Goal: Information Seeking & Learning: Check status

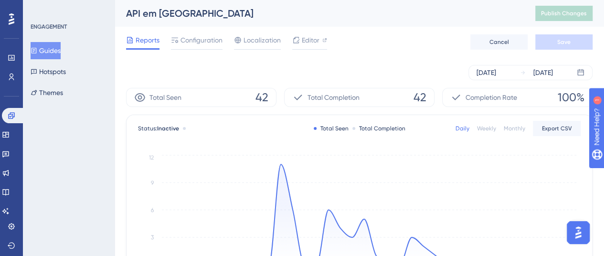
click at [34, 53] on button "Guides" at bounding box center [46, 50] width 30 height 17
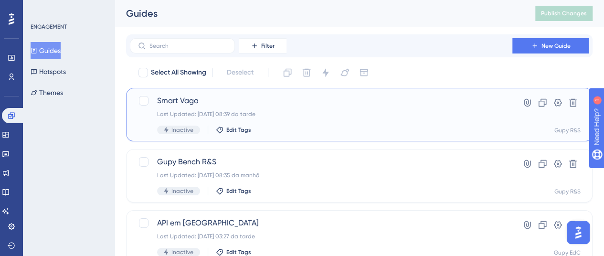
click at [210, 104] on span "Smart Vaga" at bounding box center [321, 100] width 328 height 11
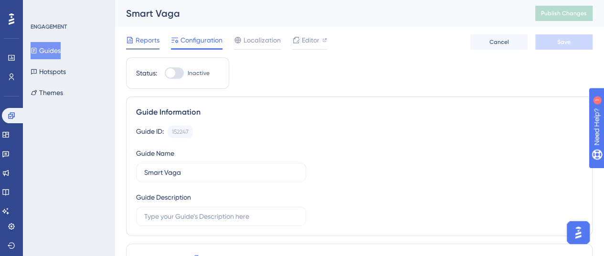
click at [147, 42] on span "Reports" at bounding box center [147, 39] width 24 height 11
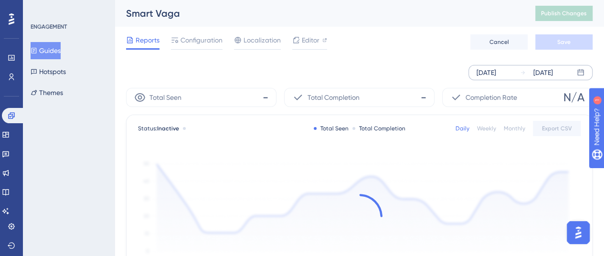
click at [525, 72] on icon at bounding box center [523, 73] width 6 height 6
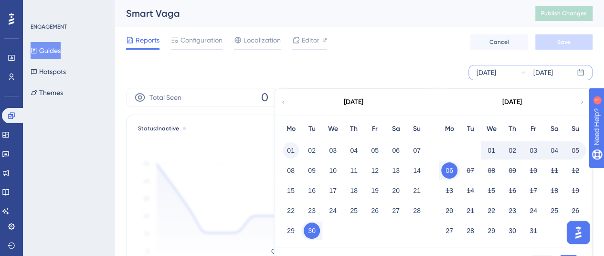
click at [288, 149] on button "01" at bounding box center [290, 150] width 16 height 16
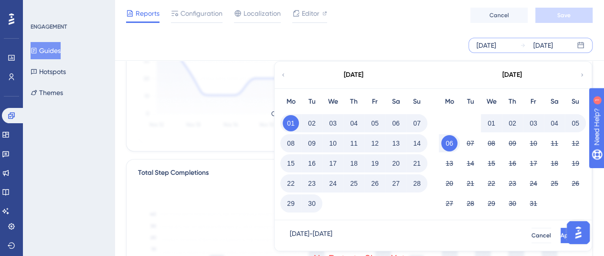
scroll to position [143, 0]
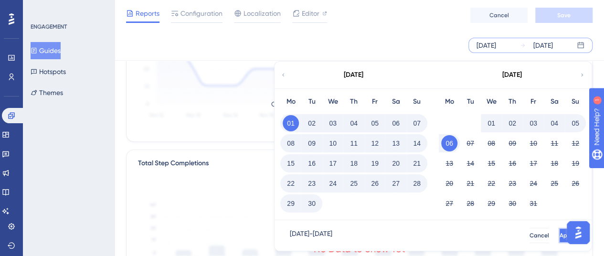
click at [558, 229] on button "Apply" at bounding box center [567, 235] width 18 height 15
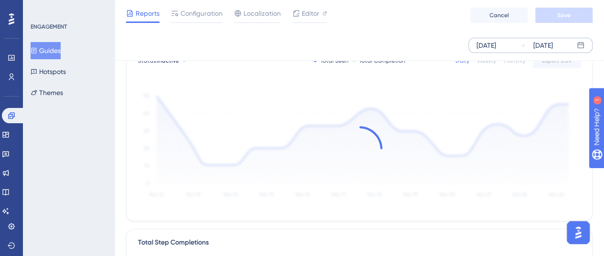
scroll to position [0, 0]
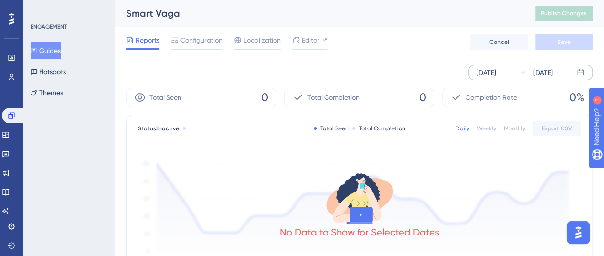
click at [53, 50] on button "Guides" at bounding box center [46, 50] width 30 height 17
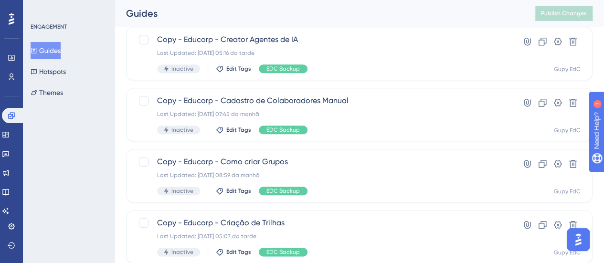
scroll to position [477, 0]
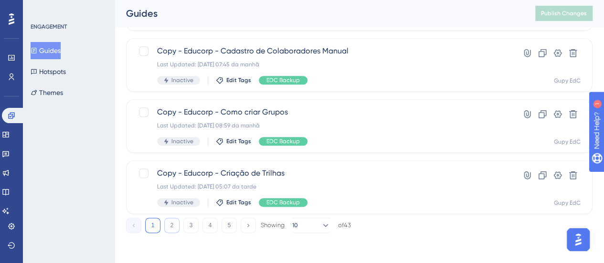
click at [170, 223] on button "2" at bounding box center [171, 225] width 15 height 15
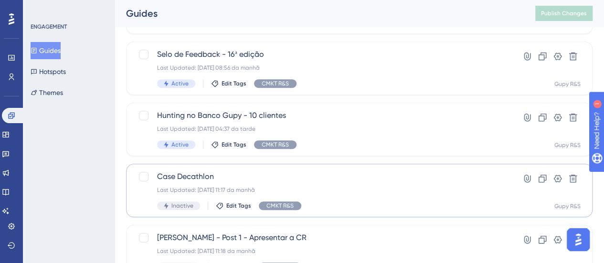
scroll to position [286, 0]
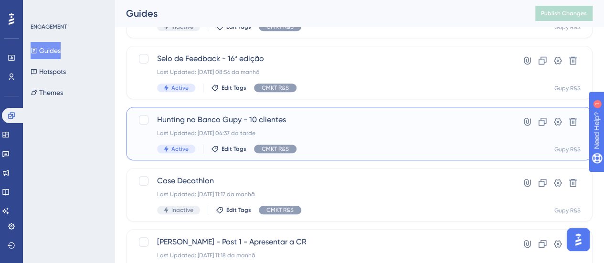
click at [211, 114] on span "Hunting no Banco Gupy - 10 clientes" at bounding box center [321, 119] width 328 height 11
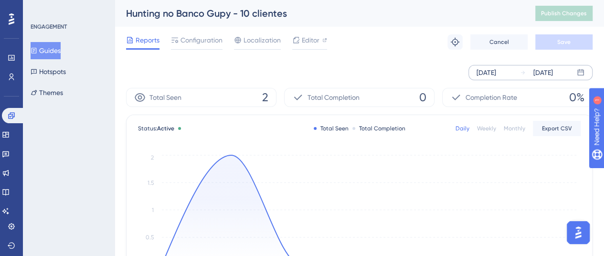
click at [496, 72] on div "[DATE]" at bounding box center [486, 72] width 20 height 11
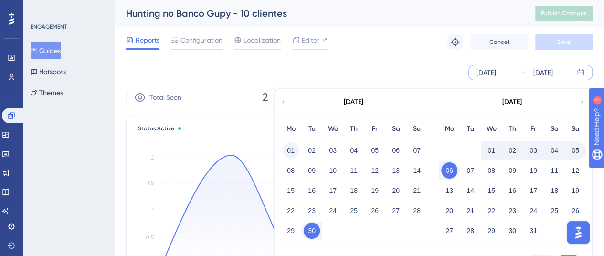
click at [291, 152] on button "01" at bounding box center [290, 150] width 16 height 16
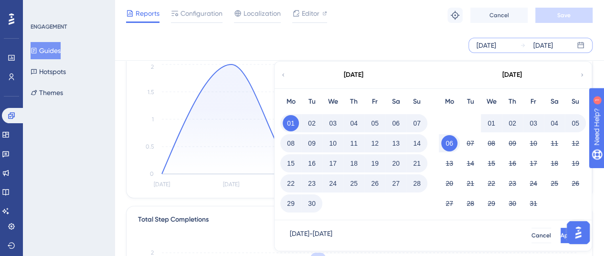
scroll to position [95, 0]
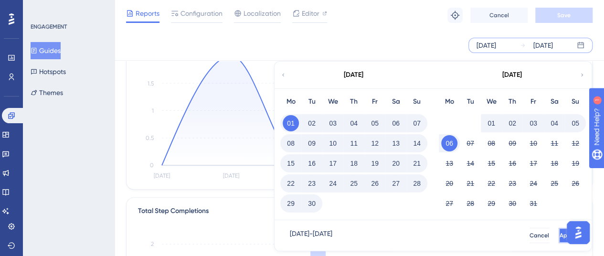
click at [559, 231] on span "Apply" at bounding box center [567, 235] width 16 height 8
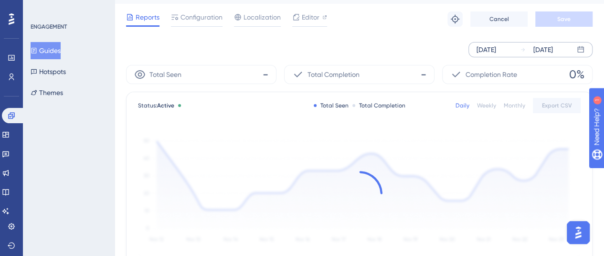
scroll to position [0, 0]
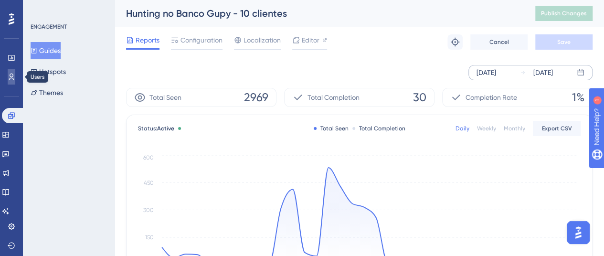
click at [10, 75] on icon at bounding box center [11, 76] width 5 height 7
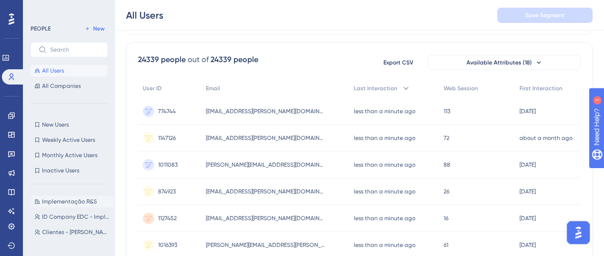
scroll to position [48, 0]
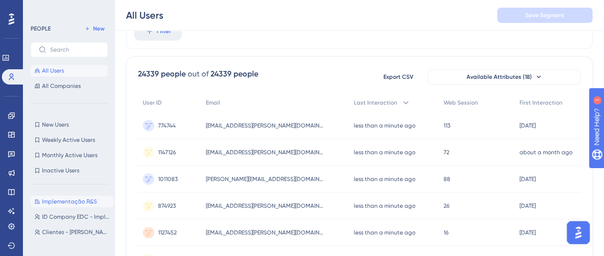
click at [64, 203] on span "Implementação R&S" at bounding box center [69, 202] width 55 height 8
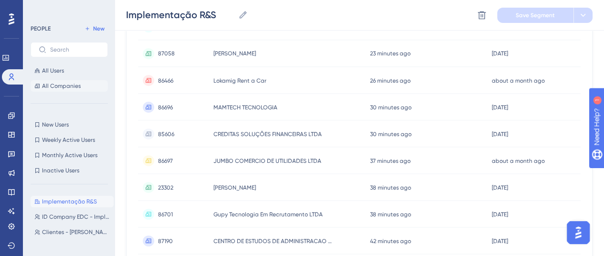
scroll to position [811, 0]
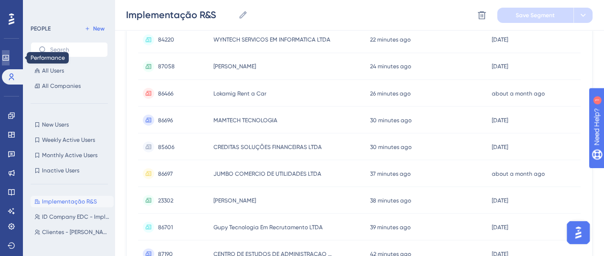
click at [10, 58] on icon at bounding box center [6, 58] width 8 height 8
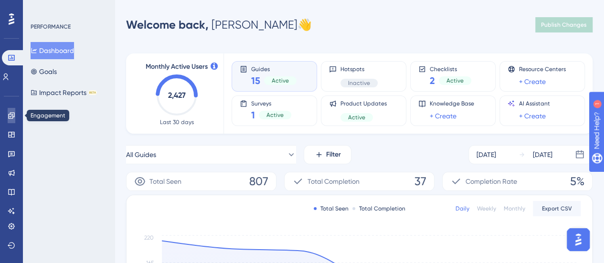
click at [14, 112] on icon at bounding box center [12, 116] width 8 height 8
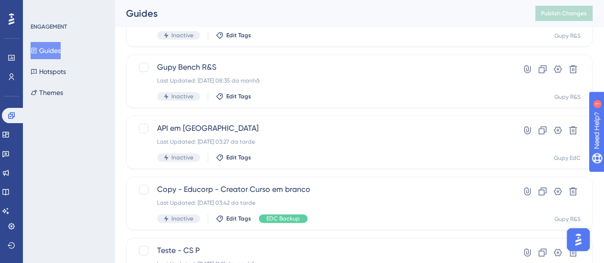
scroll to position [95, 0]
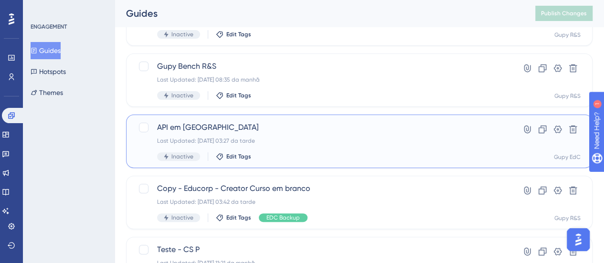
click at [189, 128] on span "API em [GEOGRAPHIC_DATA]" at bounding box center [321, 127] width 328 height 11
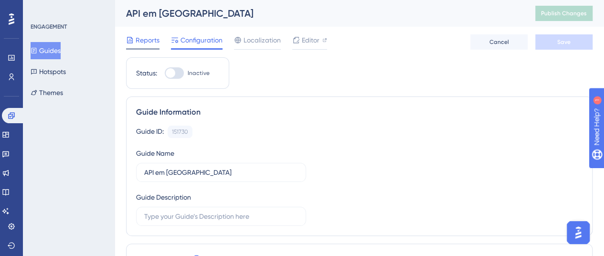
click at [129, 39] on icon at bounding box center [130, 40] width 8 height 8
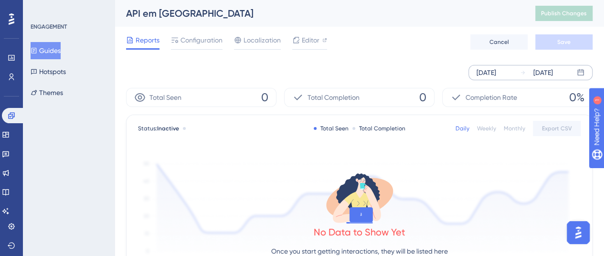
click at [518, 73] on div "[DATE] [DATE]" at bounding box center [530, 72] width 124 height 15
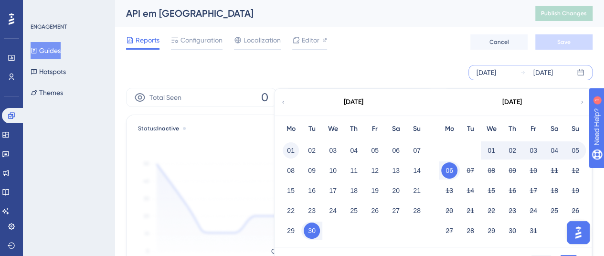
click at [295, 148] on button "01" at bounding box center [290, 150] width 16 height 16
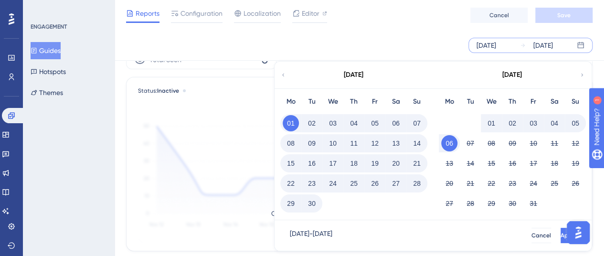
scroll to position [48, 0]
click at [559, 237] on span "Apply" at bounding box center [567, 235] width 16 height 8
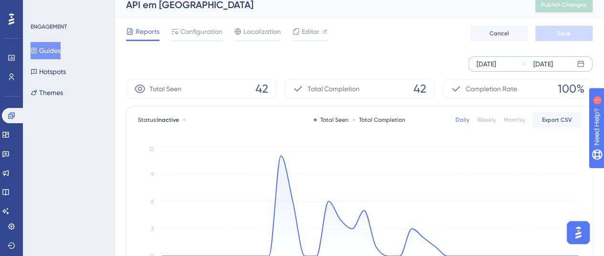
scroll to position [0, 0]
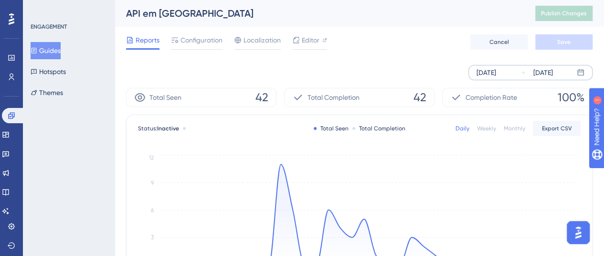
click at [573, 95] on span "100%" at bounding box center [570, 97] width 27 height 15
click at [525, 96] on div "Completion Rate 100%" at bounding box center [517, 97] width 150 height 19
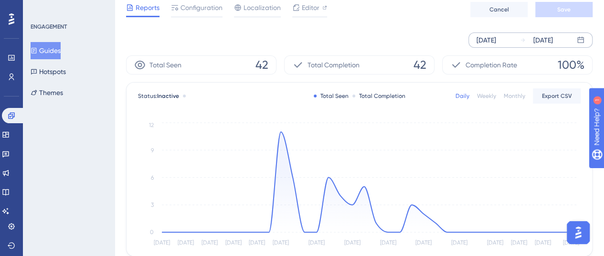
scroll to position [48, 0]
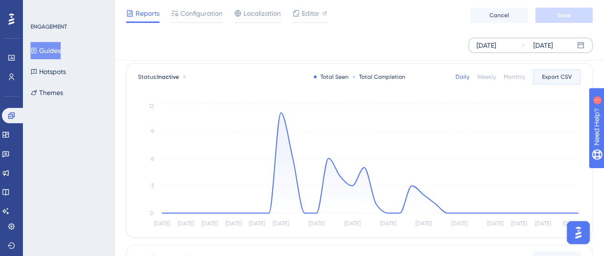
click at [552, 77] on span "Export CSV" at bounding box center [557, 77] width 30 height 8
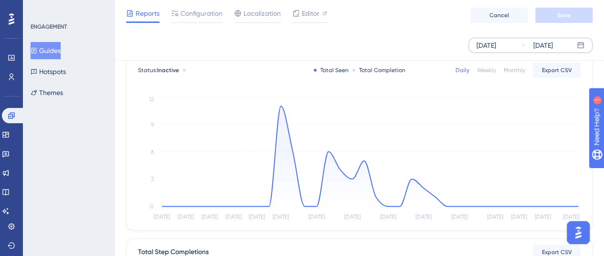
scroll to position [0, 0]
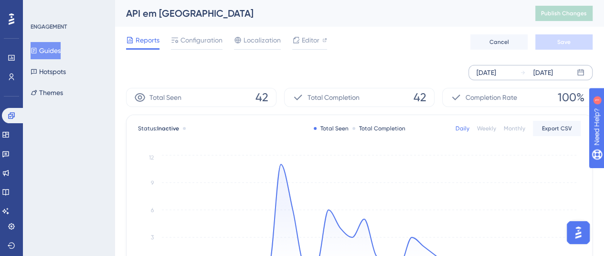
click at [260, 99] on span "42" at bounding box center [261, 97] width 13 height 15
click at [171, 96] on span "Total Seen" at bounding box center [165, 97] width 32 height 11
click at [156, 96] on span "Total Seen" at bounding box center [165, 97] width 32 height 11
drag, startPoint x: 135, startPoint y: 97, endPoint x: 312, endPoint y: 99, distance: 176.5
click at [254, 106] on div "Total Seen 42" at bounding box center [201, 97] width 150 height 19
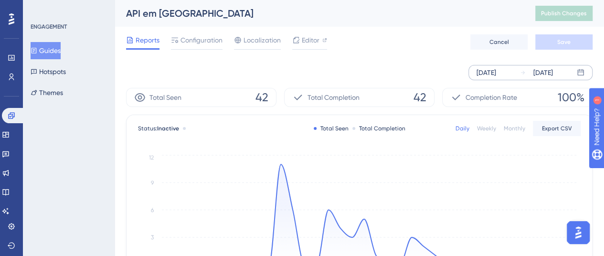
click at [317, 96] on span "Total Completion" at bounding box center [333, 97] width 52 height 11
drag, startPoint x: 370, startPoint y: 96, endPoint x: 382, endPoint y: 96, distance: 12.4
click at [378, 96] on div "Total Completion 42" at bounding box center [359, 97] width 150 height 19
drag, startPoint x: 416, startPoint y: 92, endPoint x: 422, endPoint y: 93, distance: 5.8
click at [419, 93] on span "42" at bounding box center [419, 97] width 13 height 15
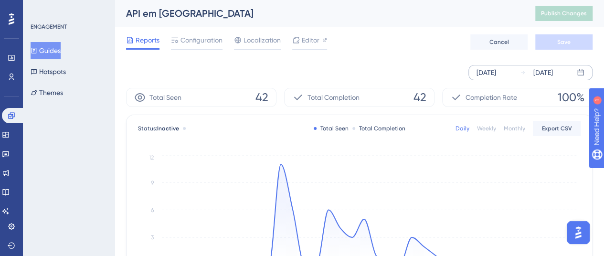
drag, startPoint x: 475, startPoint y: 96, endPoint x: 496, endPoint y: 95, distance: 20.5
click at [482, 96] on span "Completion Rate" at bounding box center [491, 97] width 52 height 11
click at [535, 98] on div "Completion Rate 100%" at bounding box center [517, 97] width 150 height 19
click at [51, 46] on button "Guides" at bounding box center [46, 50] width 30 height 17
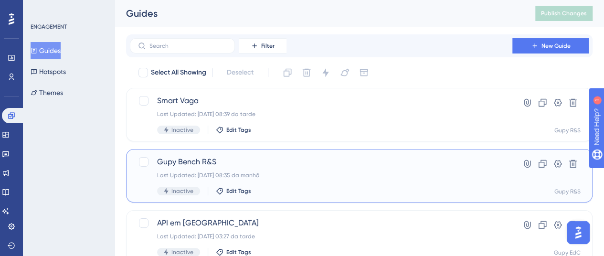
click at [190, 160] on span "Gupy Bench R&S" at bounding box center [321, 161] width 328 height 11
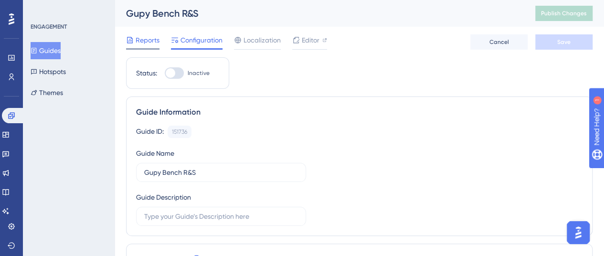
click at [141, 38] on span "Reports" at bounding box center [147, 39] width 24 height 11
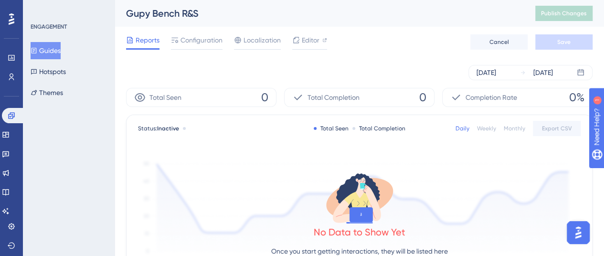
click at [262, 94] on span "0" at bounding box center [264, 97] width 7 height 15
click at [431, 96] on div "Total Completion 0" at bounding box center [359, 97] width 150 height 19
drag, startPoint x: 524, startPoint y: 94, endPoint x: 564, endPoint y: 93, distance: 40.1
click at [537, 93] on div "Completion Rate 0%" at bounding box center [517, 97] width 150 height 19
click at [574, 93] on span "0%" at bounding box center [576, 97] width 15 height 15
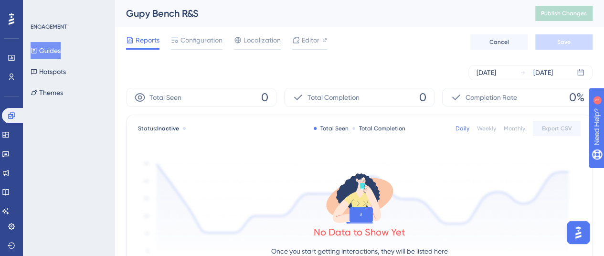
click at [50, 37] on div "ENGAGEMENT Guides Hotspots Themes" at bounding box center [69, 62] width 77 height 78
click at [54, 51] on button "Guides" at bounding box center [46, 50] width 30 height 17
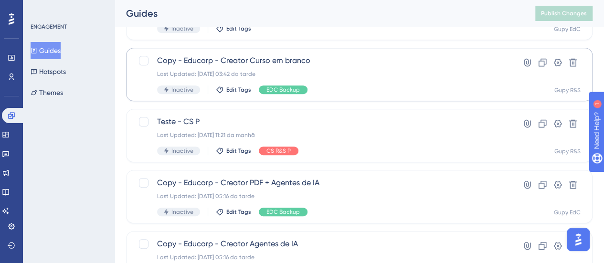
scroll to position [286, 0]
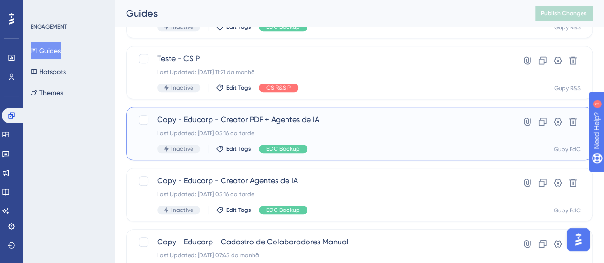
click at [183, 120] on span "Copy - Educorp - Creator PDF + Agentes de IA" at bounding box center [321, 119] width 328 height 11
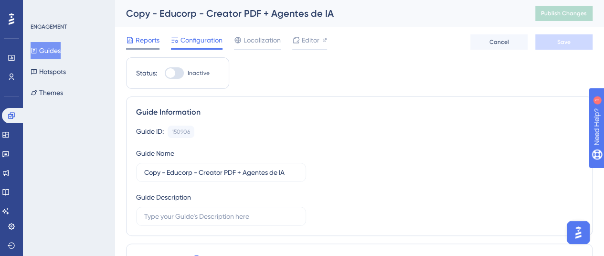
click at [152, 39] on span "Reports" at bounding box center [147, 39] width 24 height 11
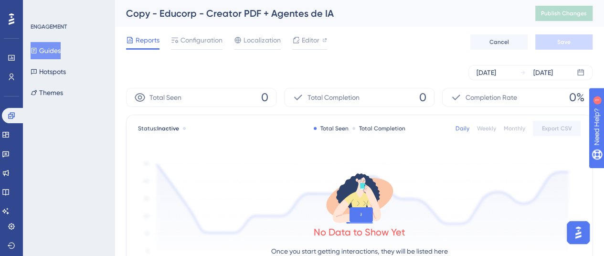
click at [261, 97] on span "0" at bounding box center [264, 97] width 7 height 15
click at [419, 97] on span "0" at bounding box center [422, 97] width 7 height 15
click at [573, 100] on span "0%" at bounding box center [576, 97] width 15 height 15
drag, startPoint x: 494, startPoint y: 99, endPoint x: 476, endPoint y: 98, distance: 18.6
click at [493, 98] on span "Completion Rate" at bounding box center [491, 97] width 52 height 11
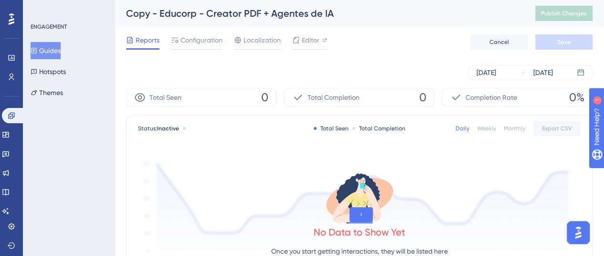
drag, startPoint x: 461, startPoint y: 98, endPoint x: 402, endPoint y: 88, distance: 59.9
click at [456, 96] on icon at bounding box center [455, 97] width 11 height 11
click at [61, 49] on button "Guides" at bounding box center [46, 50] width 30 height 17
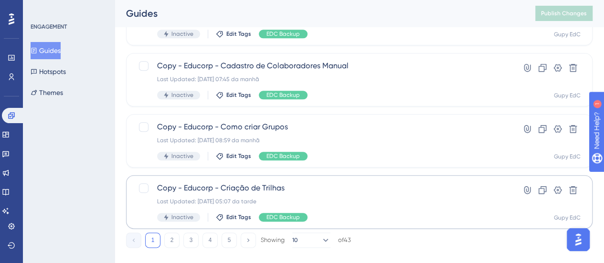
scroll to position [477, 0]
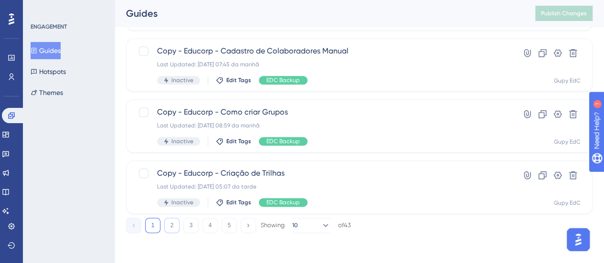
click at [177, 225] on button "2" at bounding box center [171, 225] width 15 height 15
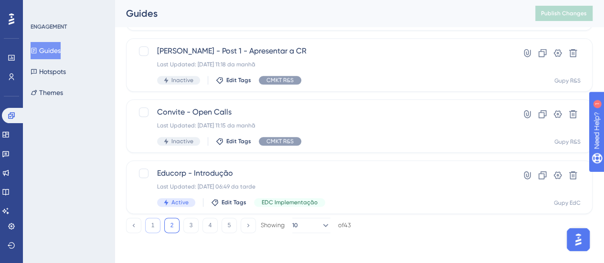
click at [156, 228] on button "1" at bounding box center [152, 225] width 15 height 15
